Goal: Information Seeking & Learning: Learn about a topic

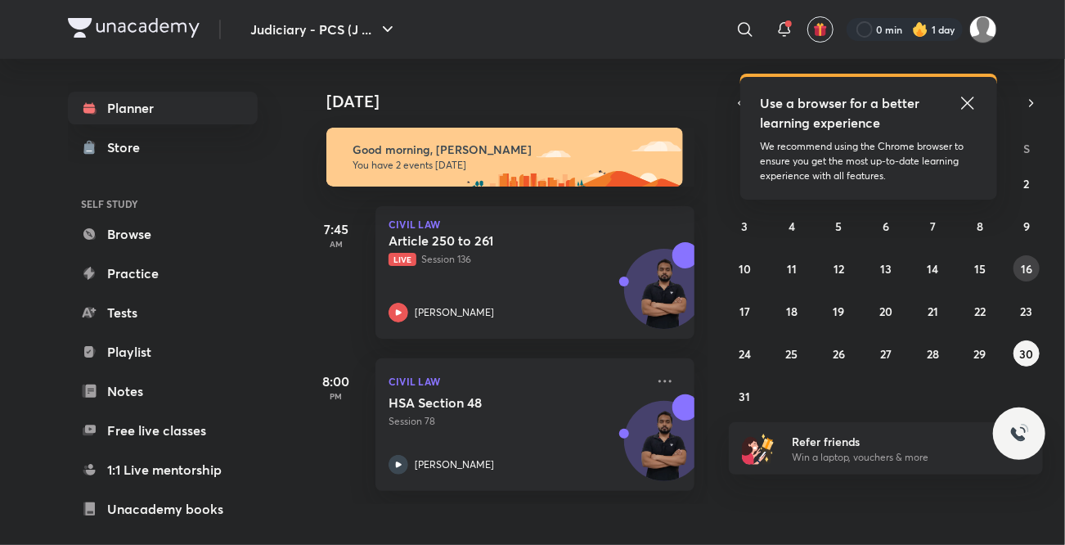
click at [1021, 268] on abbr "16" at bounding box center [1026, 269] width 11 height 16
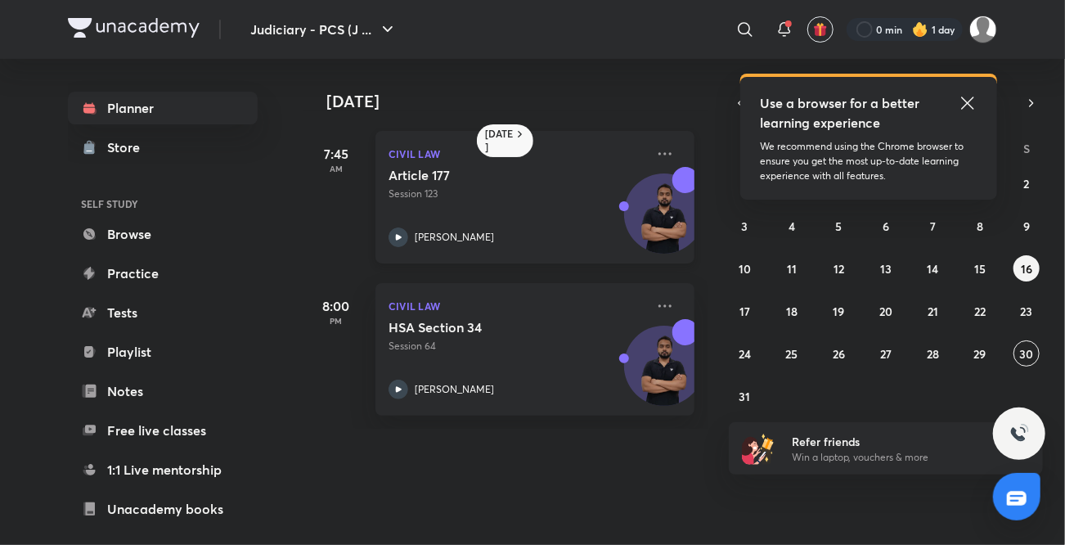
click at [406, 227] on div "Article 177 Session 123 [PERSON_NAME]" at bounding box center [517, 207] width 257 height 80
